Goal: Transaction & Acquisition: Purchase product/service

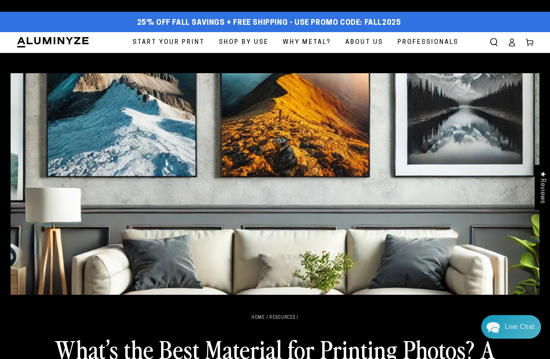
click at [316, 42] on span "Why Metal?" at bounding box center [307, 42] width 48 height 11
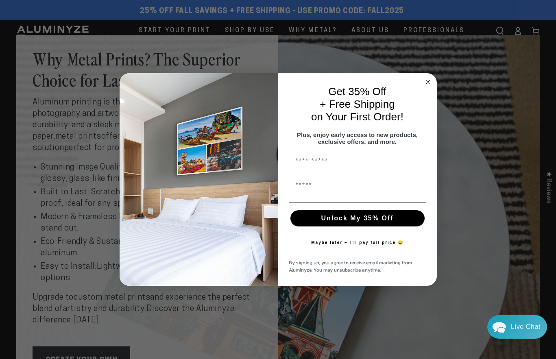
click at [429, 80] on icon "Close dialog" at bounding box center [428, 82] width 4 height 4
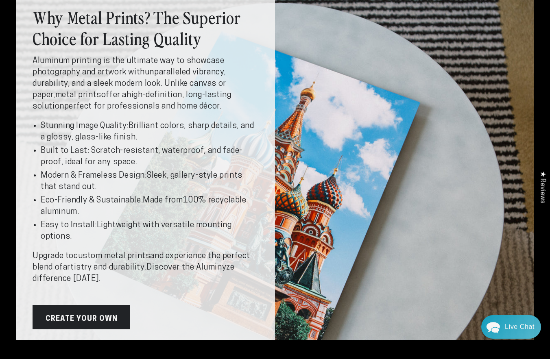
scroll to position [41, 0]
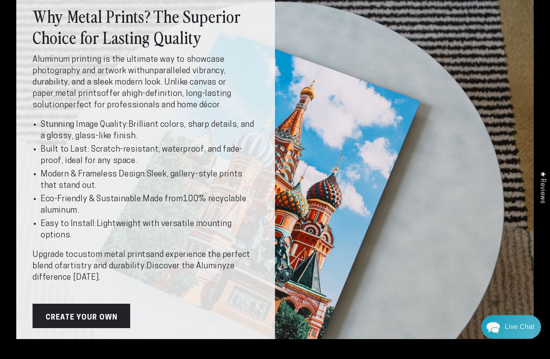
click at [114, 318] on link "Create Your Own" at bounding box center [82, 316] width 98 height 24
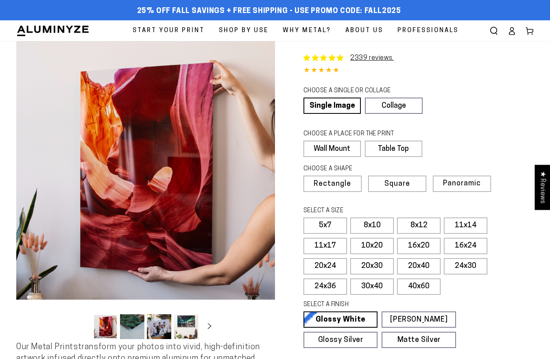
select select "**********"
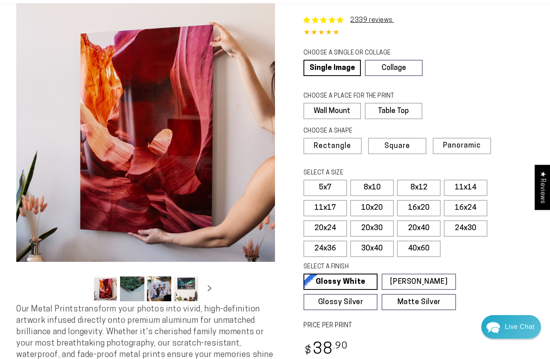
scroll to position [41, 0]
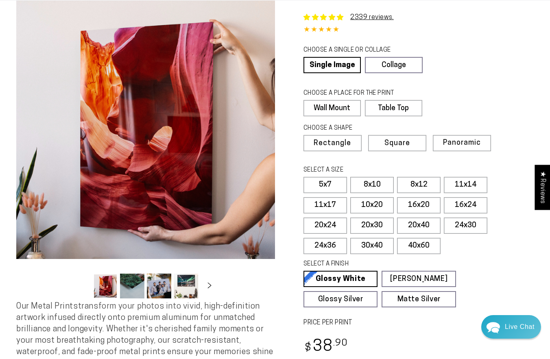
click at [164, 282] on button "Load image 3 in gallery view" at bounding box center [159, 286] width 24 height 25
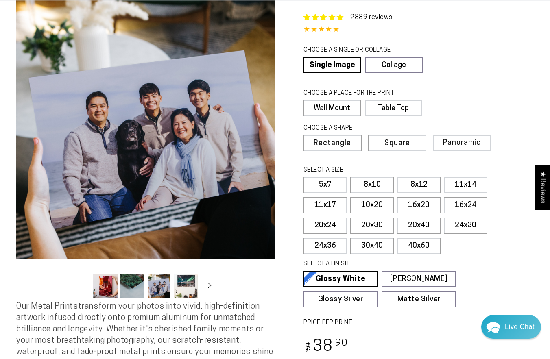
click at [139, 274] on button "Load image 2 in gallery view" at bounding box center [132, 286] width 24 height 25
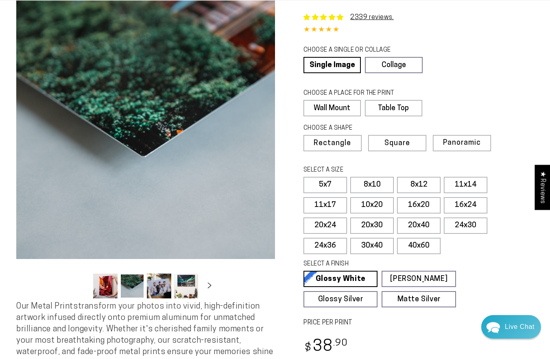
click at [180, 283] on button "Load image 4 in gallery view" at bounding box center [186, 286] width 24 height 25
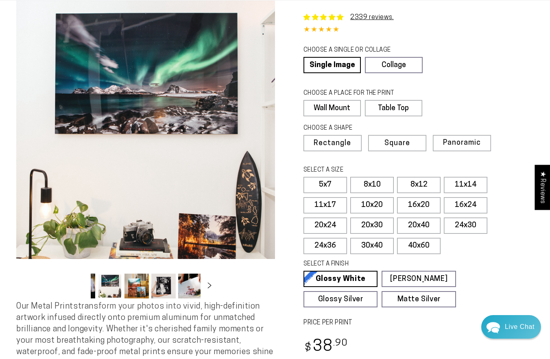
scroll to position [0, 79]
click at [428, 227] on label "20x40" at bounding box center [419, 226] width 44 height 16
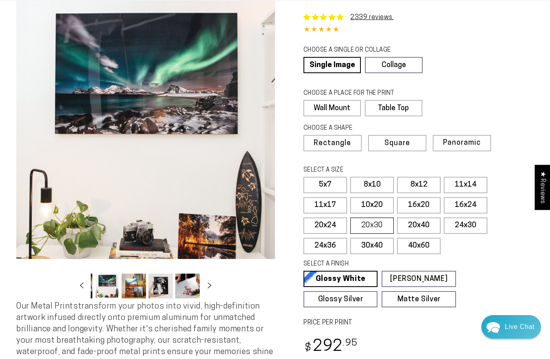
click at [372, 226] on label "20x30" at bounding box center [372, 226] width 44 height 16
click at [368, 185] on label "8x10" at bounding box center [372, 185] width 44 height 16
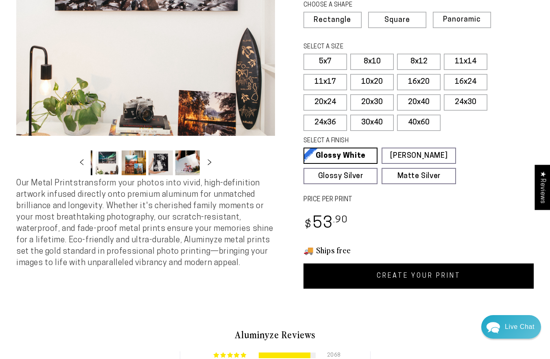
scroll to position [163, 0]
